Goal: Find specific page/section: Find specific page/section

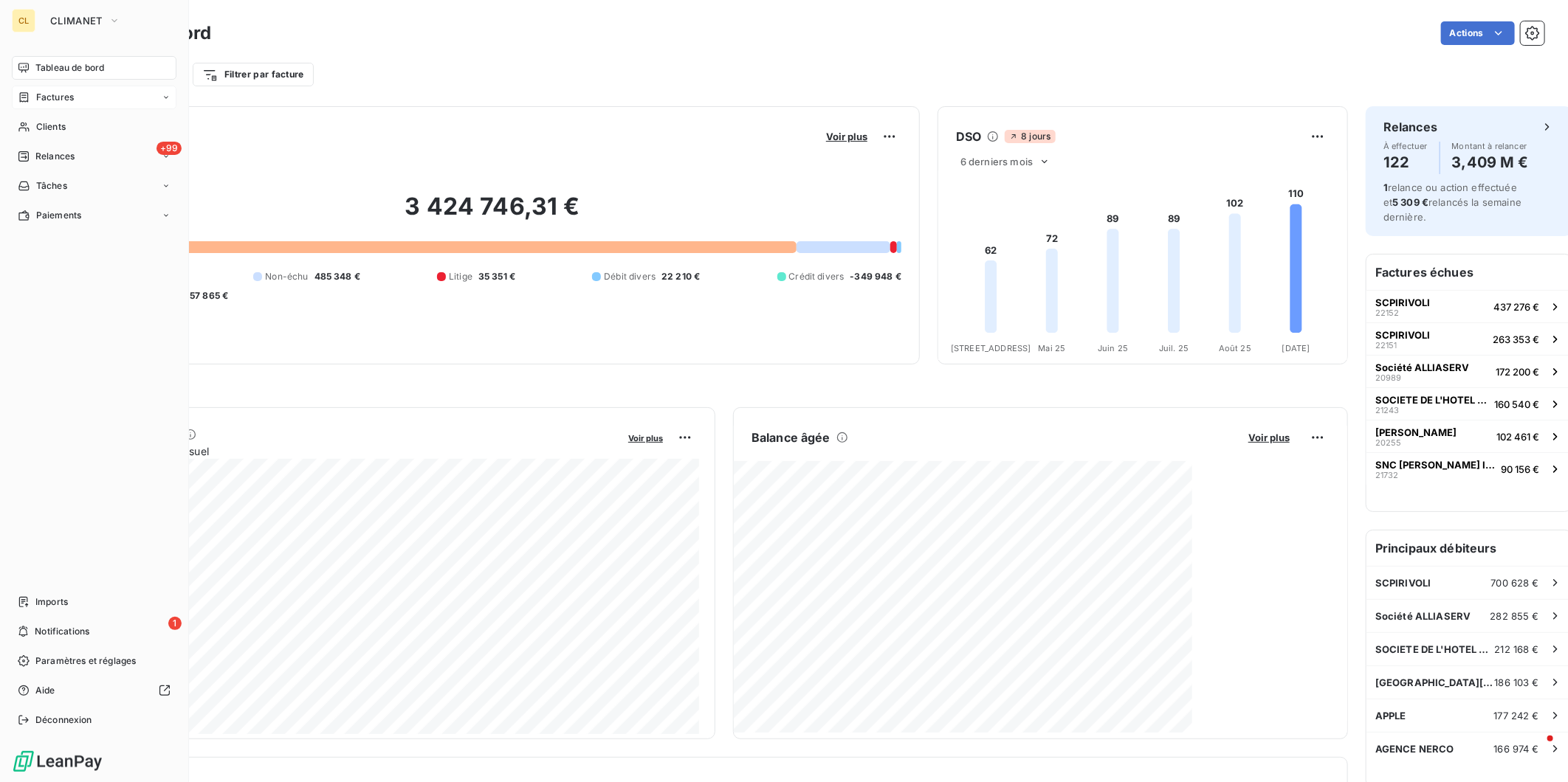
click at [24, 91] on div "Factures" at bounding box center [45, 98] width 56 height 13
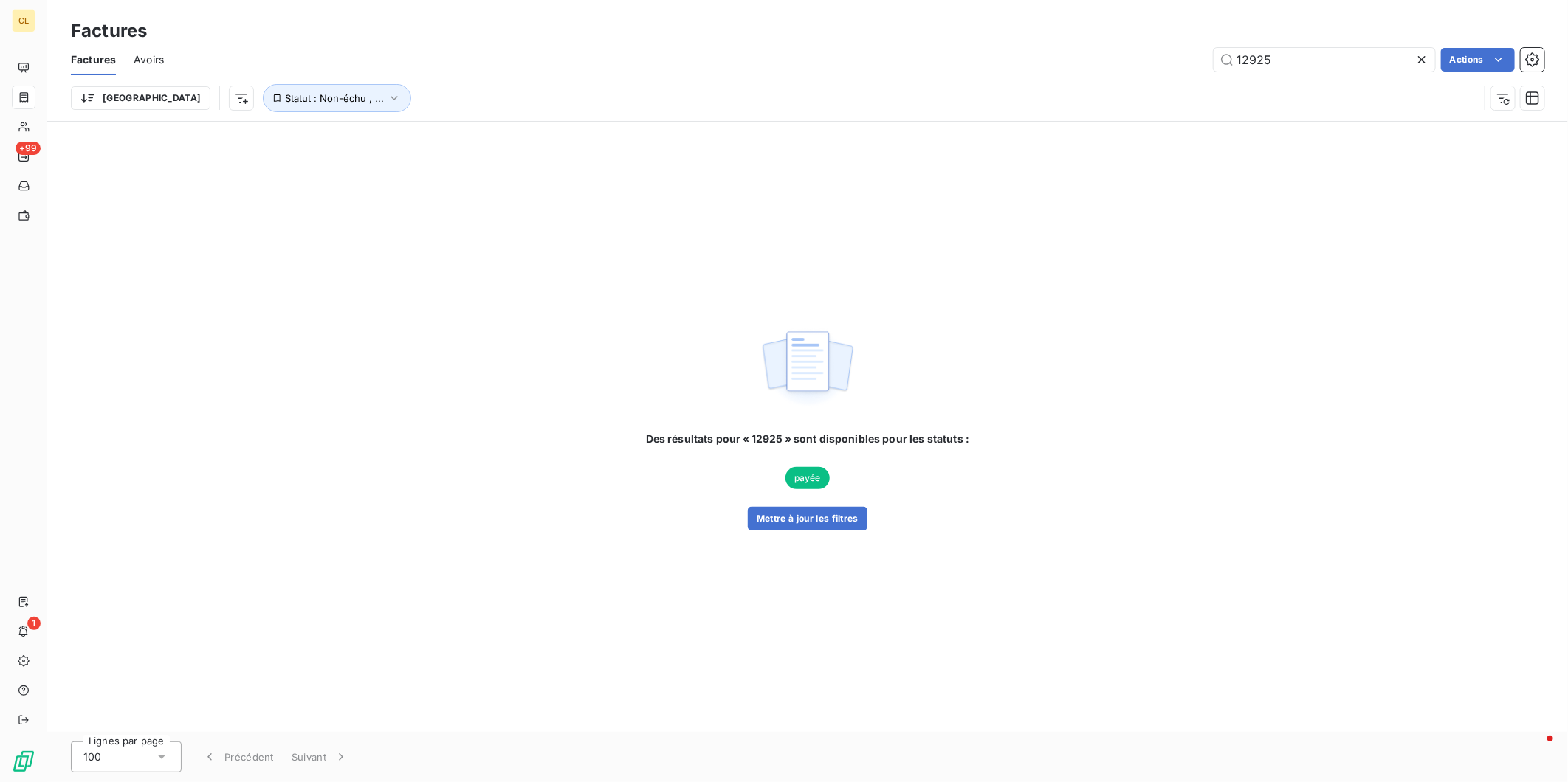
drag, startPoint x: 1290, startPoint y: 46, endPoint x: 1212, endPoint y: 42, distance: 78.1
click at [1212, 48] on div "12925 Actions" at bounding box center [862, 60] width 1363 height 24
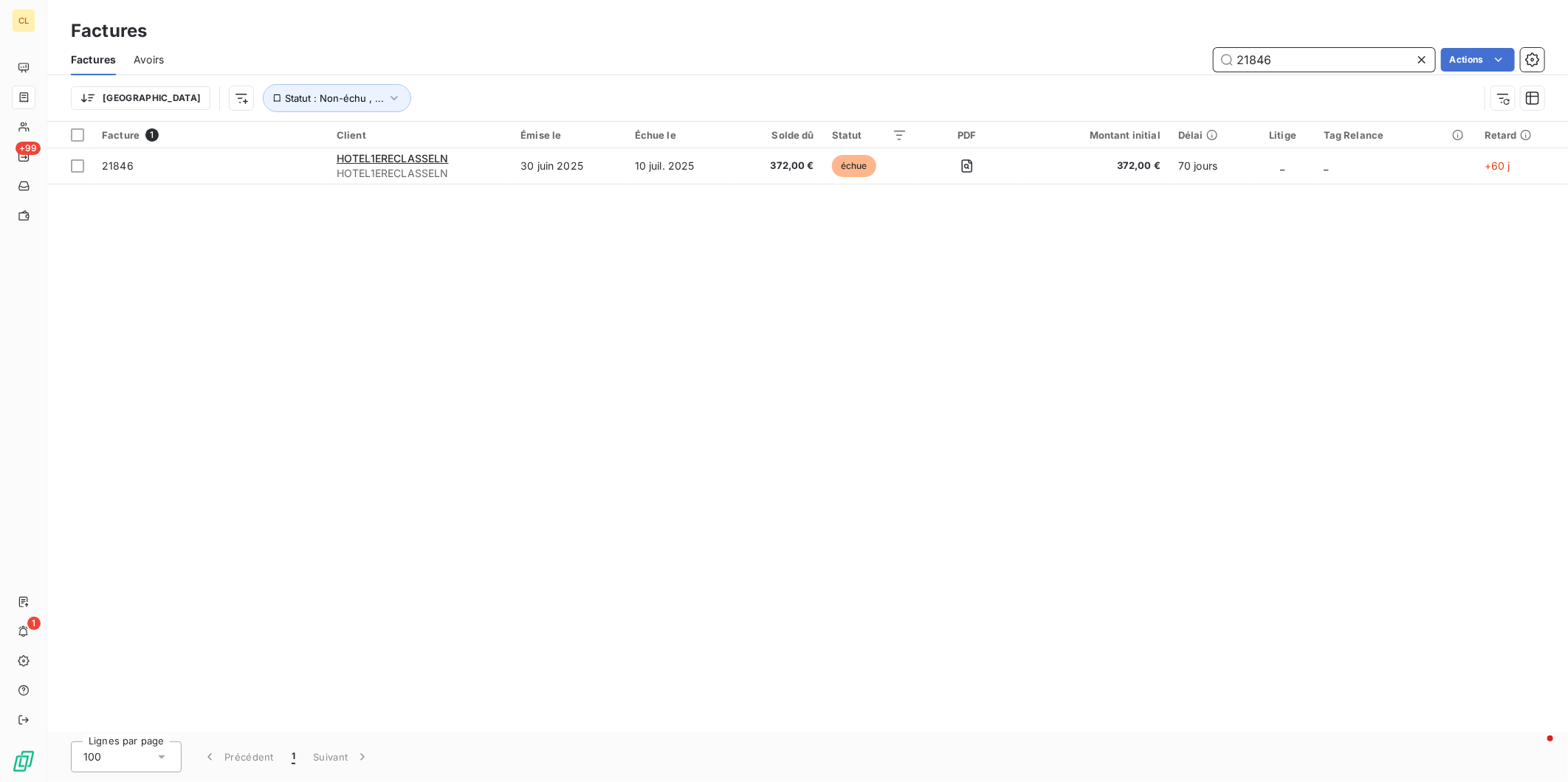
drag, startPoint x: 1270, startPoint y: 46, endPoint x: 1131, endPoint y: 42, distance: 139.1
click at [1131, 48] on div "21846 Actions" at bounding box center [862, 60] width 1363 height 24
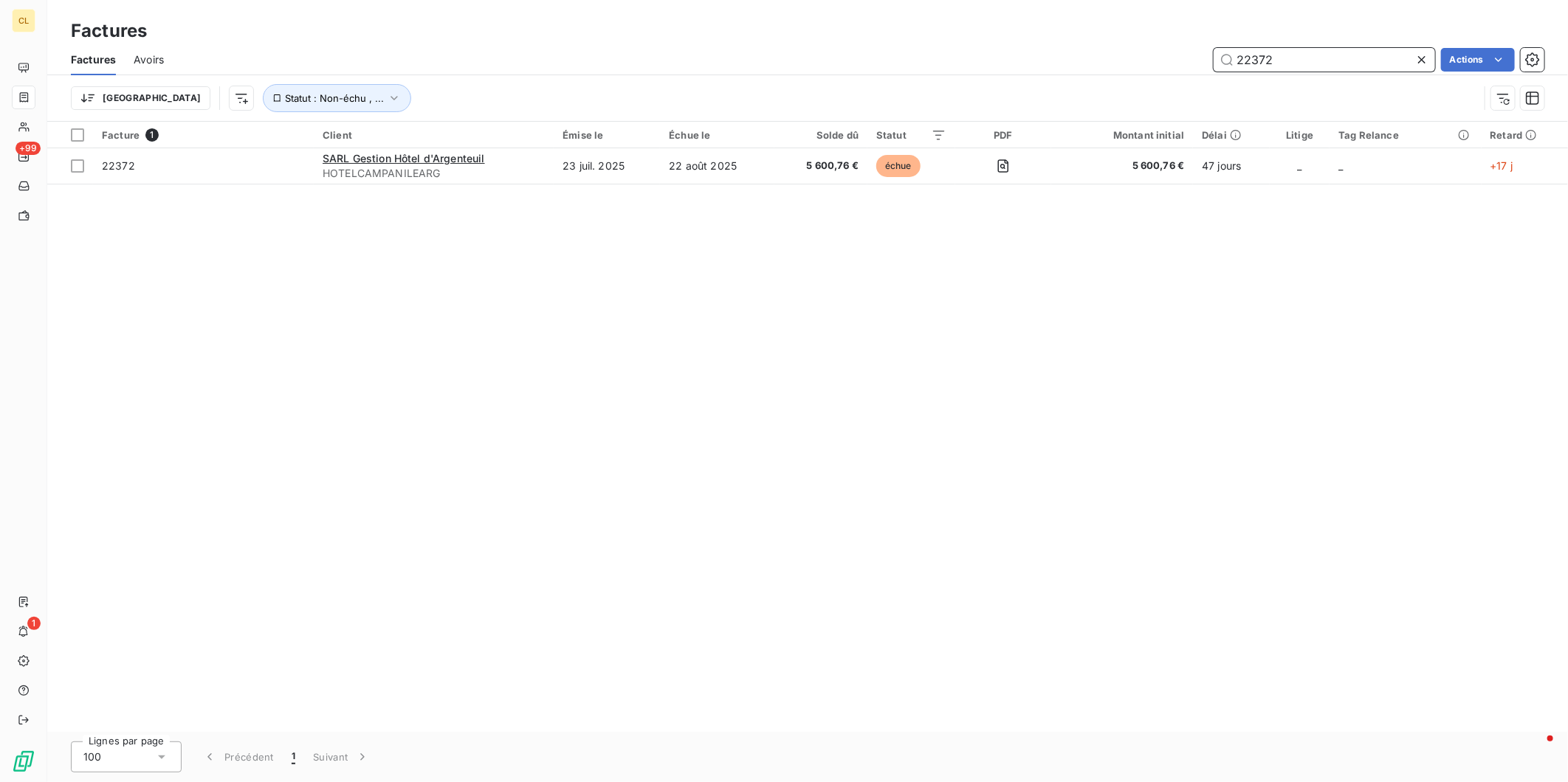
drag, startPoint x: 1318, startPoint y: 42, endPoint x: 1186, endPoint y: 42, distance: 132.0
click at [1186, 48] on div "22372 Actions" at bounding box center [862, 60] width 1363 height 24
type input "22508"
